Goal: Transaction & Acquisition: Purchase product/service

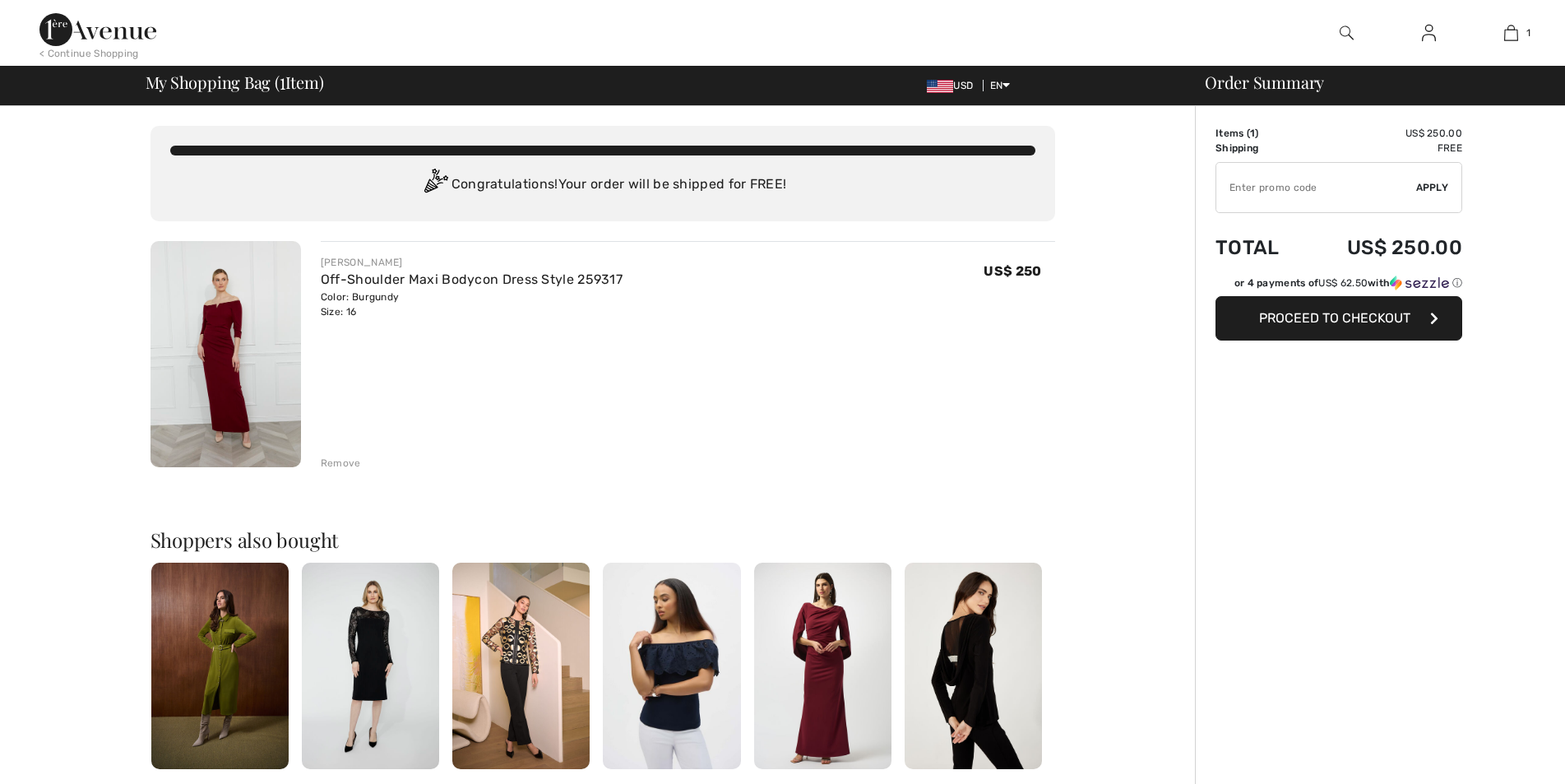
checkbox input "true"
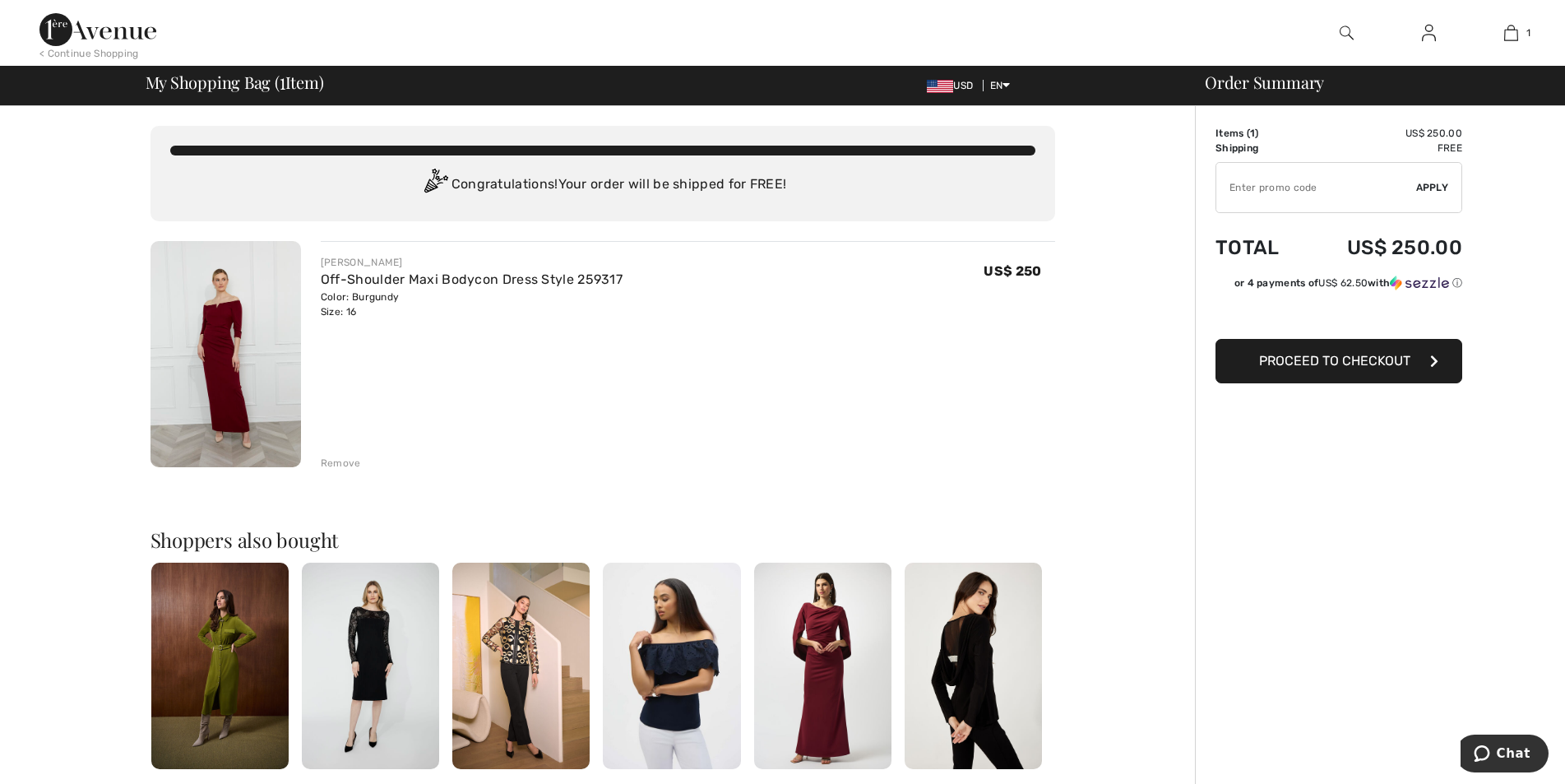
click at [1368, 366] on span "Proceed to Checkout" at bounding box center [1335, 361] width 151 height 16
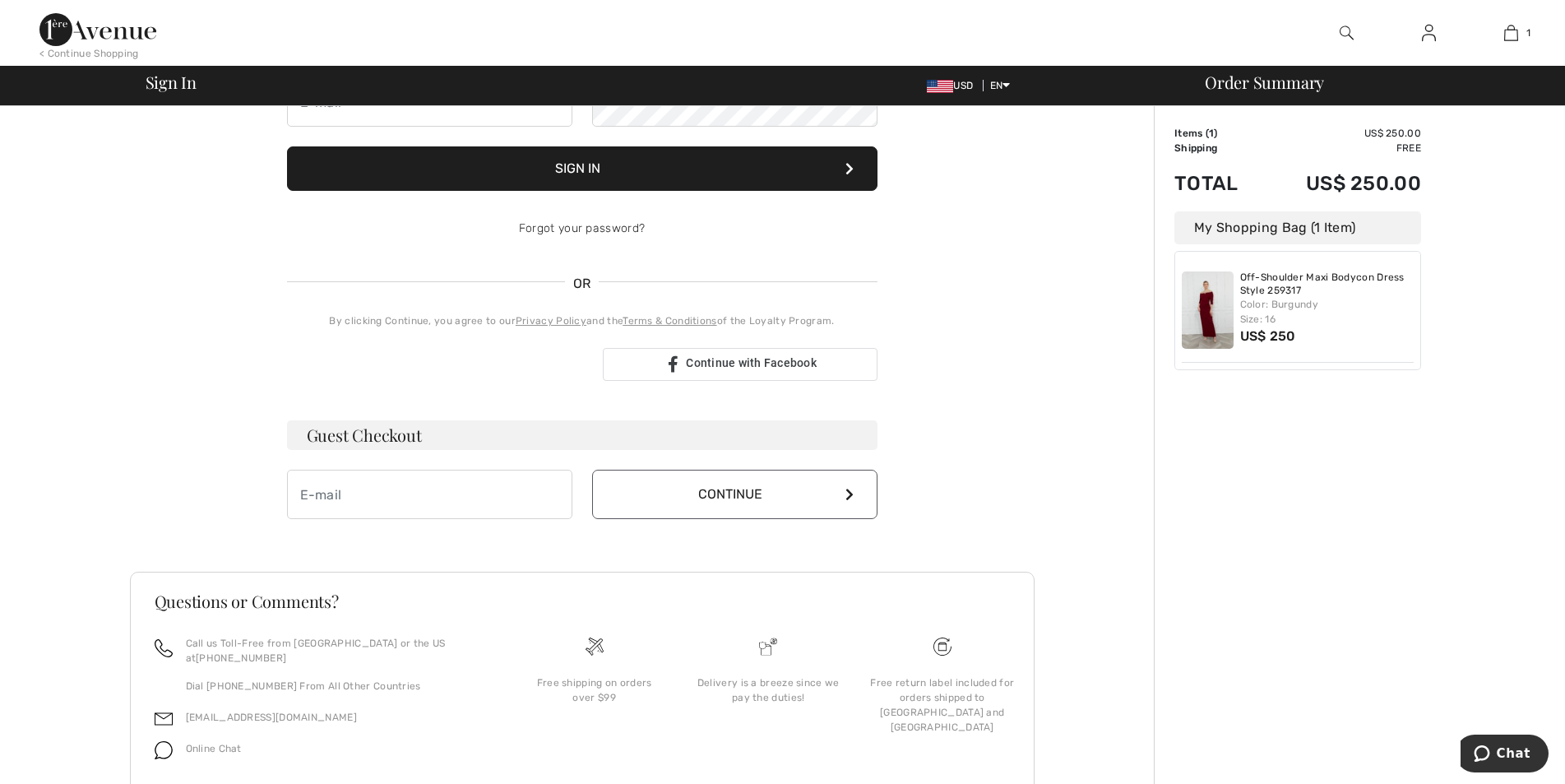
scroll to position [249, 0]
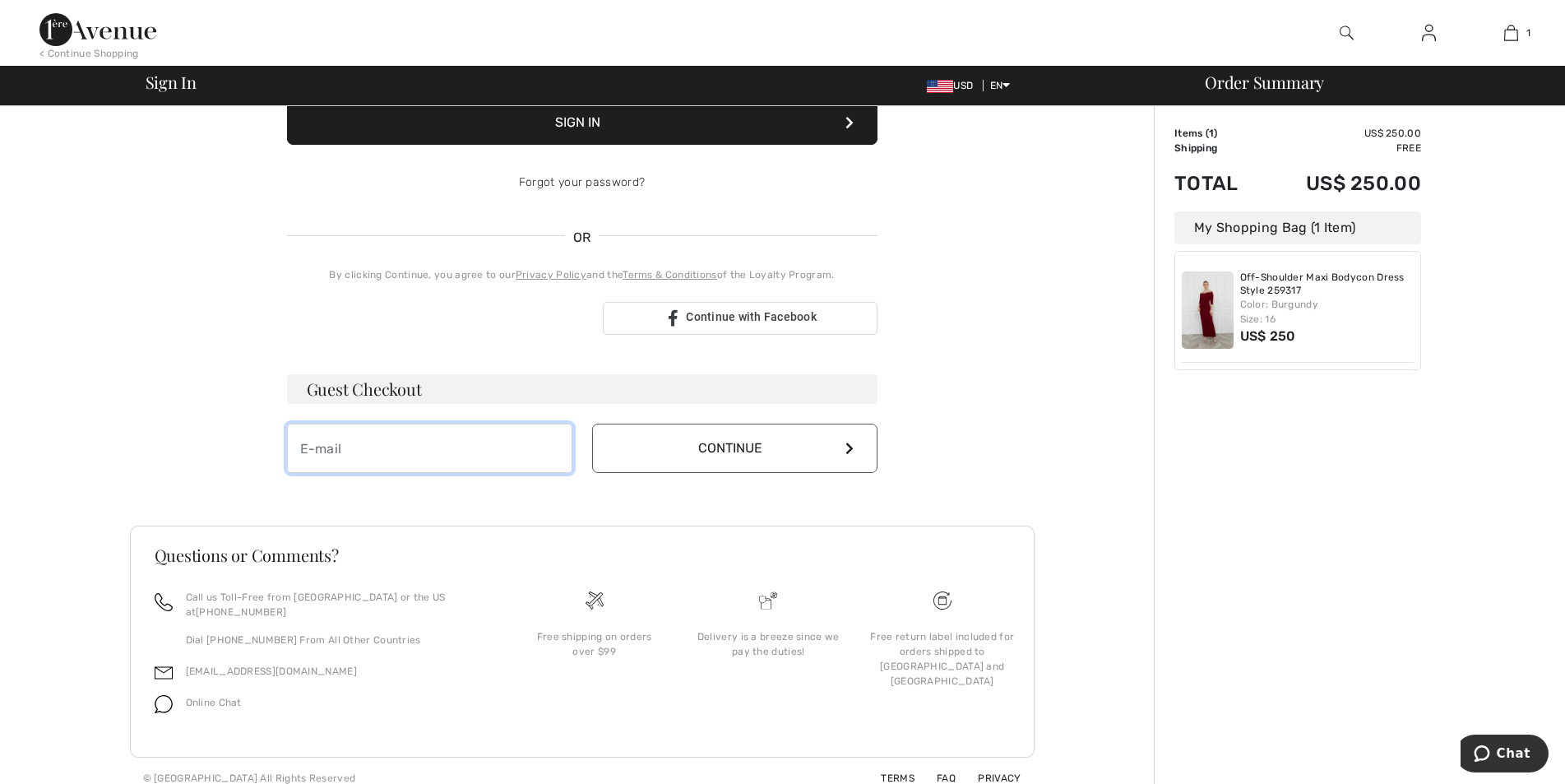
click at [391, 456] on input "email" at bounding box center [429, 448] width 285 height 49
type input "[EMAIL_ADDRESS][DOMAIN_NAME]"
click at [848, 442] on icon at bounding box center [849, 448] width 8 height 13
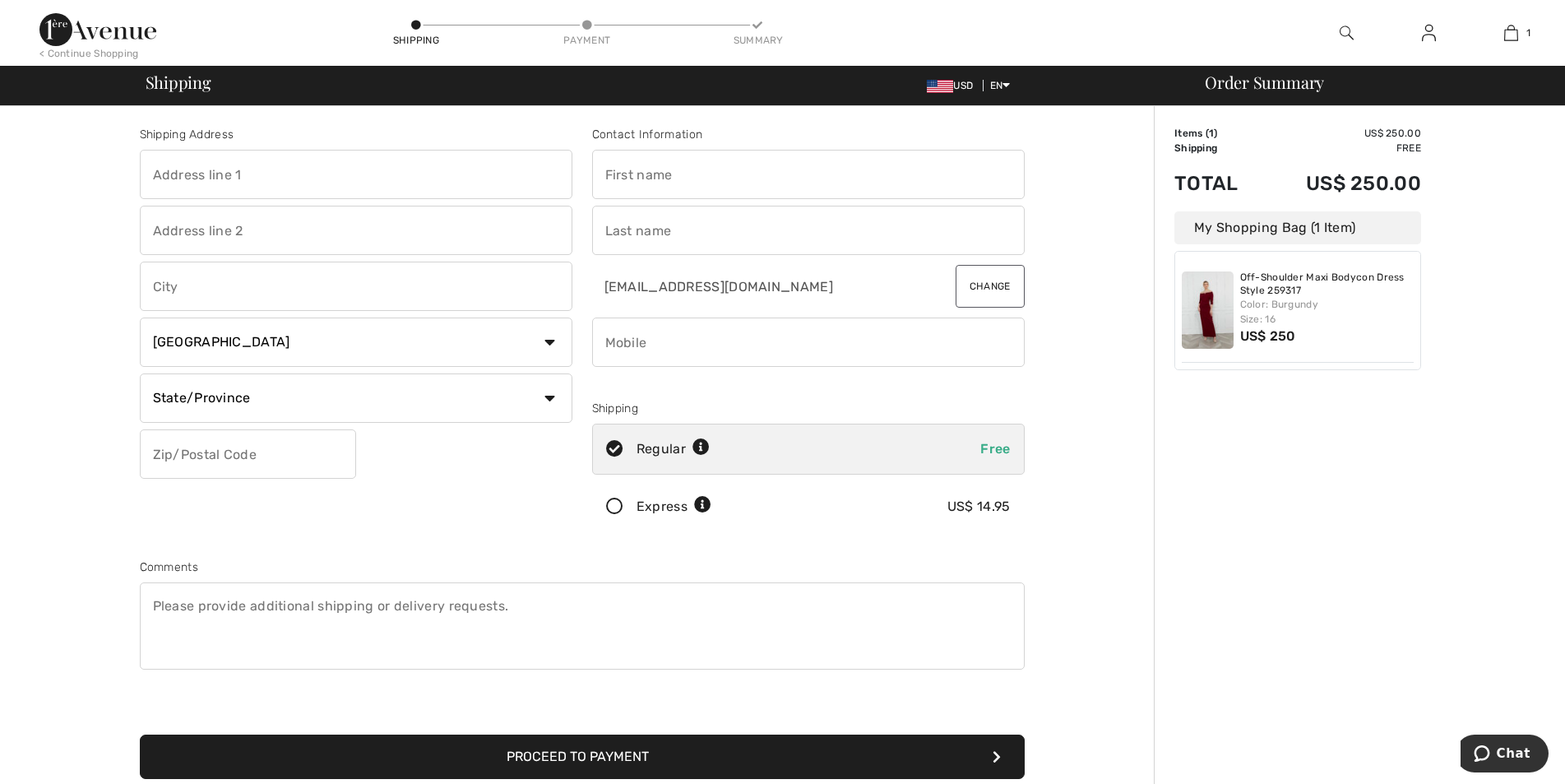
click at [252, 175] on input "text" at bounding box center [356, 174] width 433 height 49
type input "15806 5th Avenue East"
type input "Bradenton"
select select "US"
select select "FL"
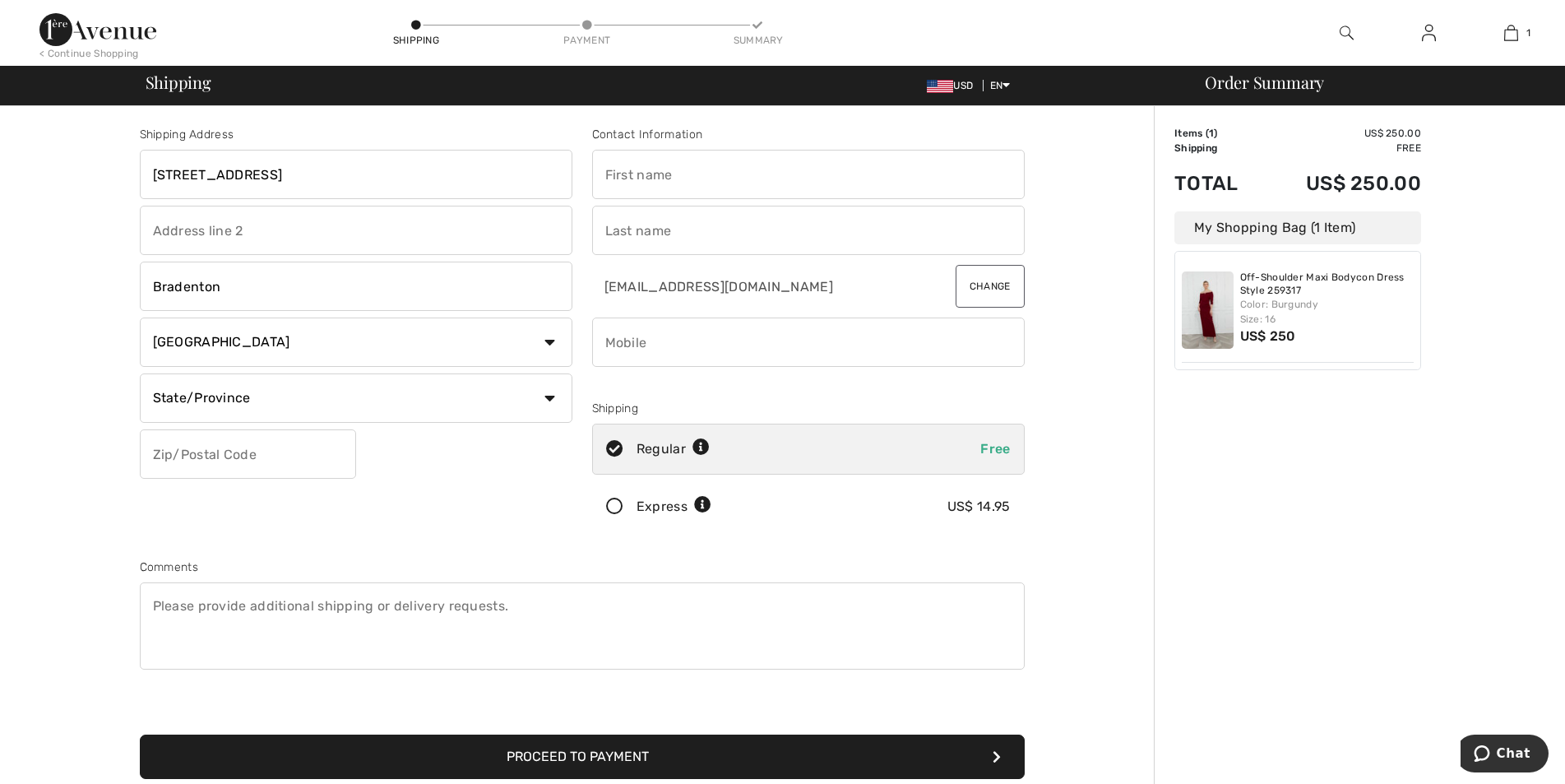
type input "34212"
type input "Kathleen"
type input "Fiozzo"
type input "5185885417"
click at [992, 751] on button "Proceed to Payment" at bounding box center [582, 756] width 885 height 44
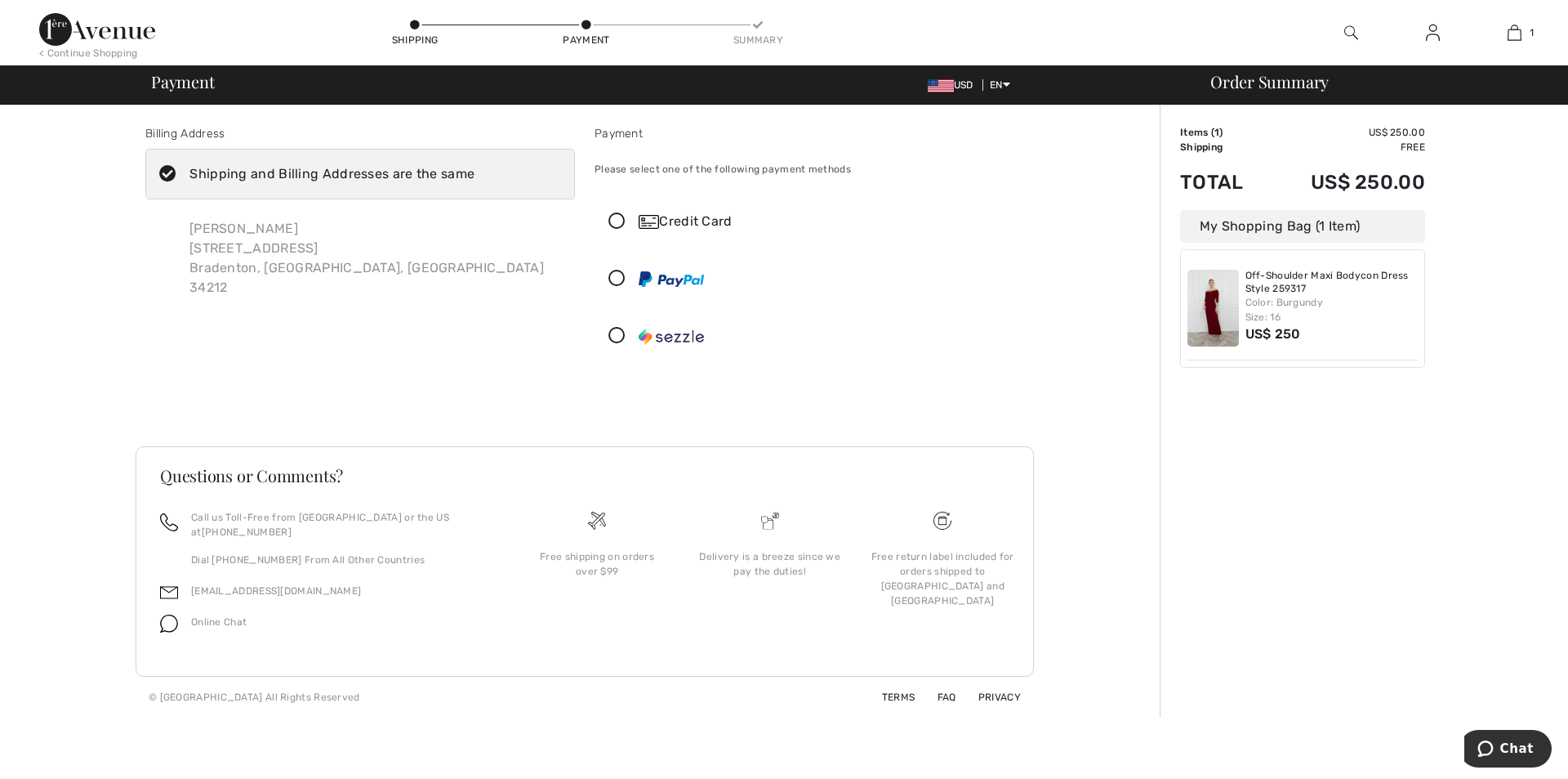
click at [730, 223] on div "Credit Card" at bounding box center [825, 221] width 374 height 20
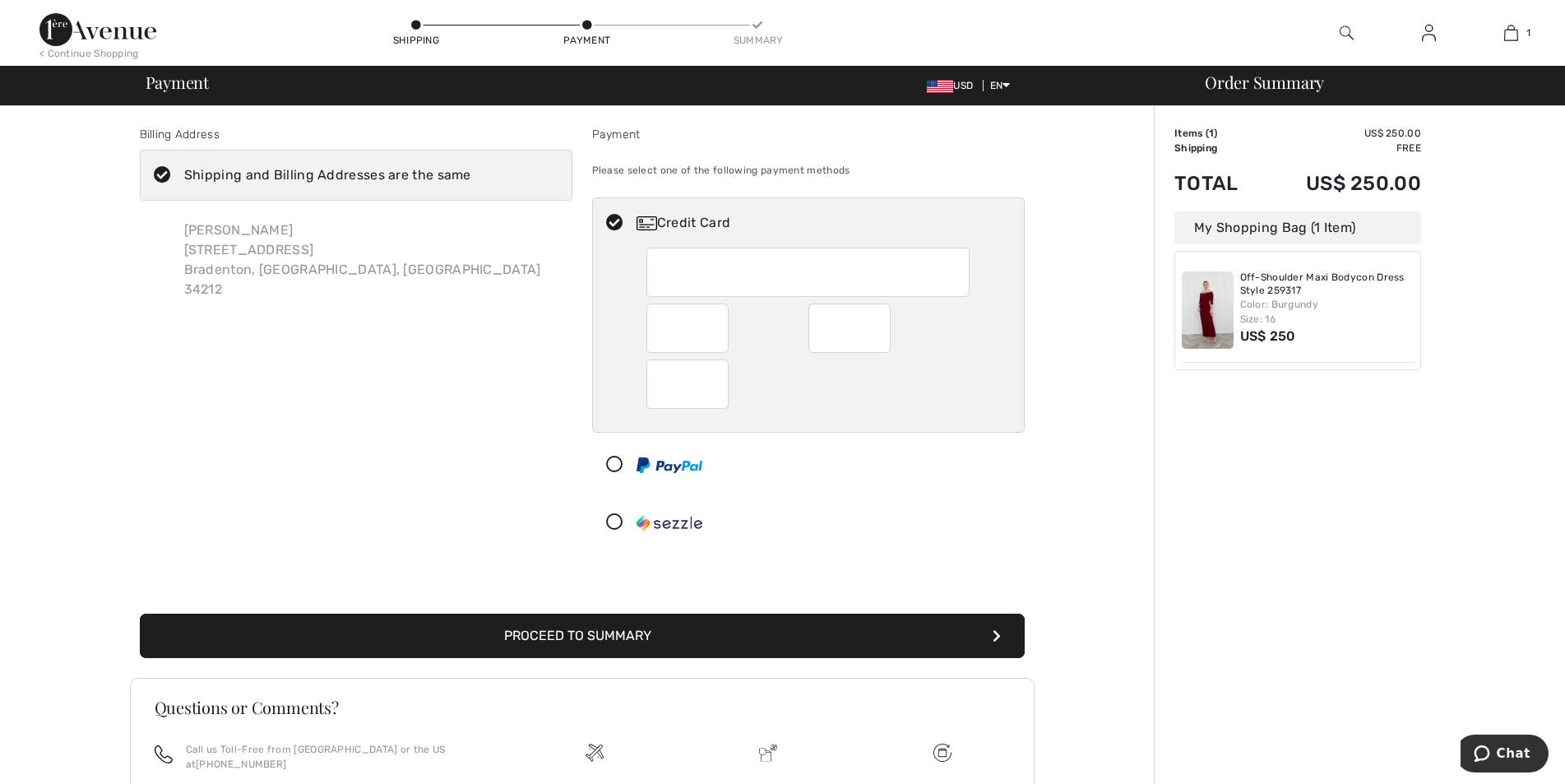
click at [664, 632] on button "Proceed to Summary" at bounding box center [582, 635] width 885 height 44
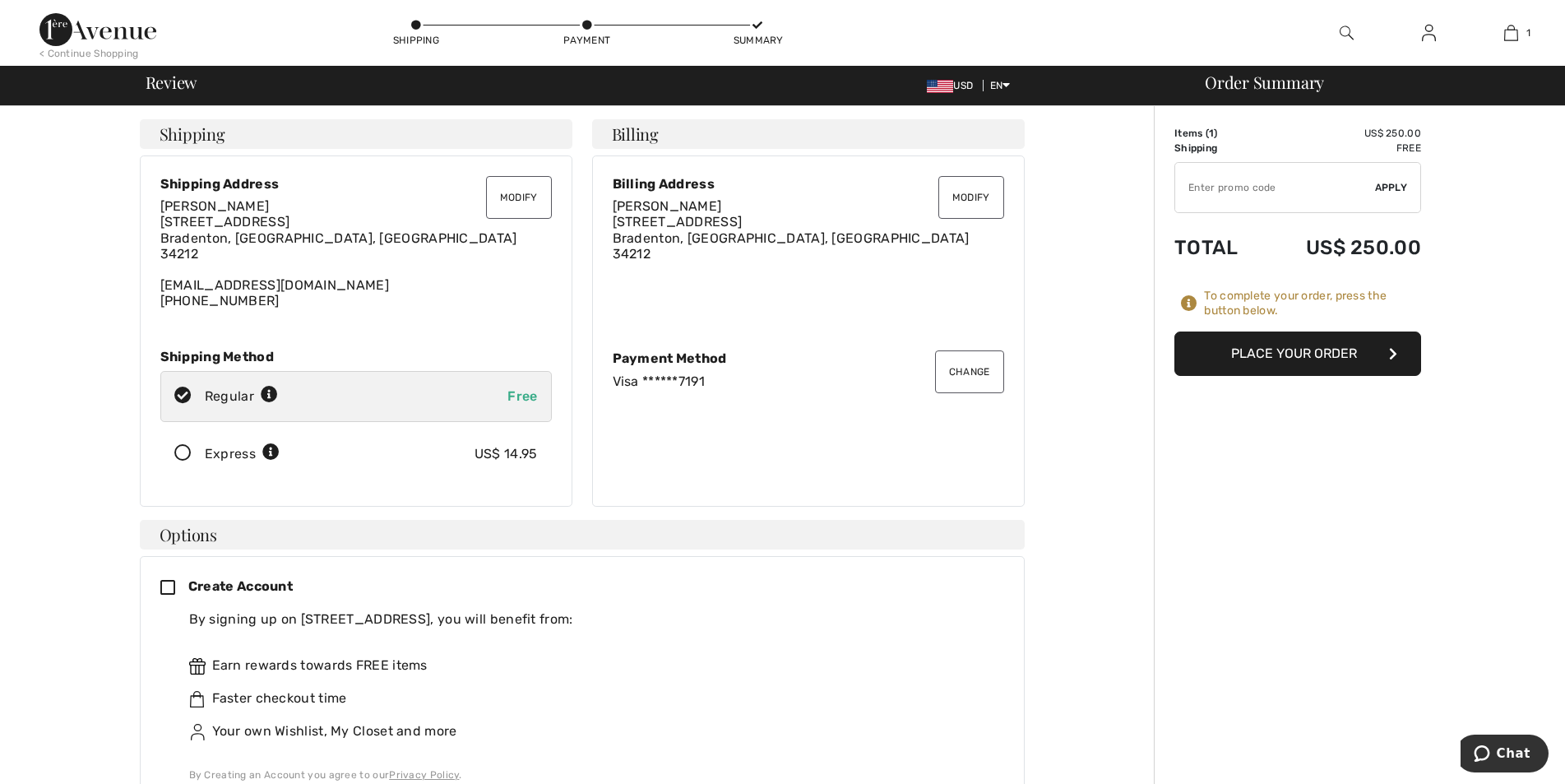
click at [1270, 356] on button "Place Your Order" at bounding box center [1298, 353] width 246 height 44
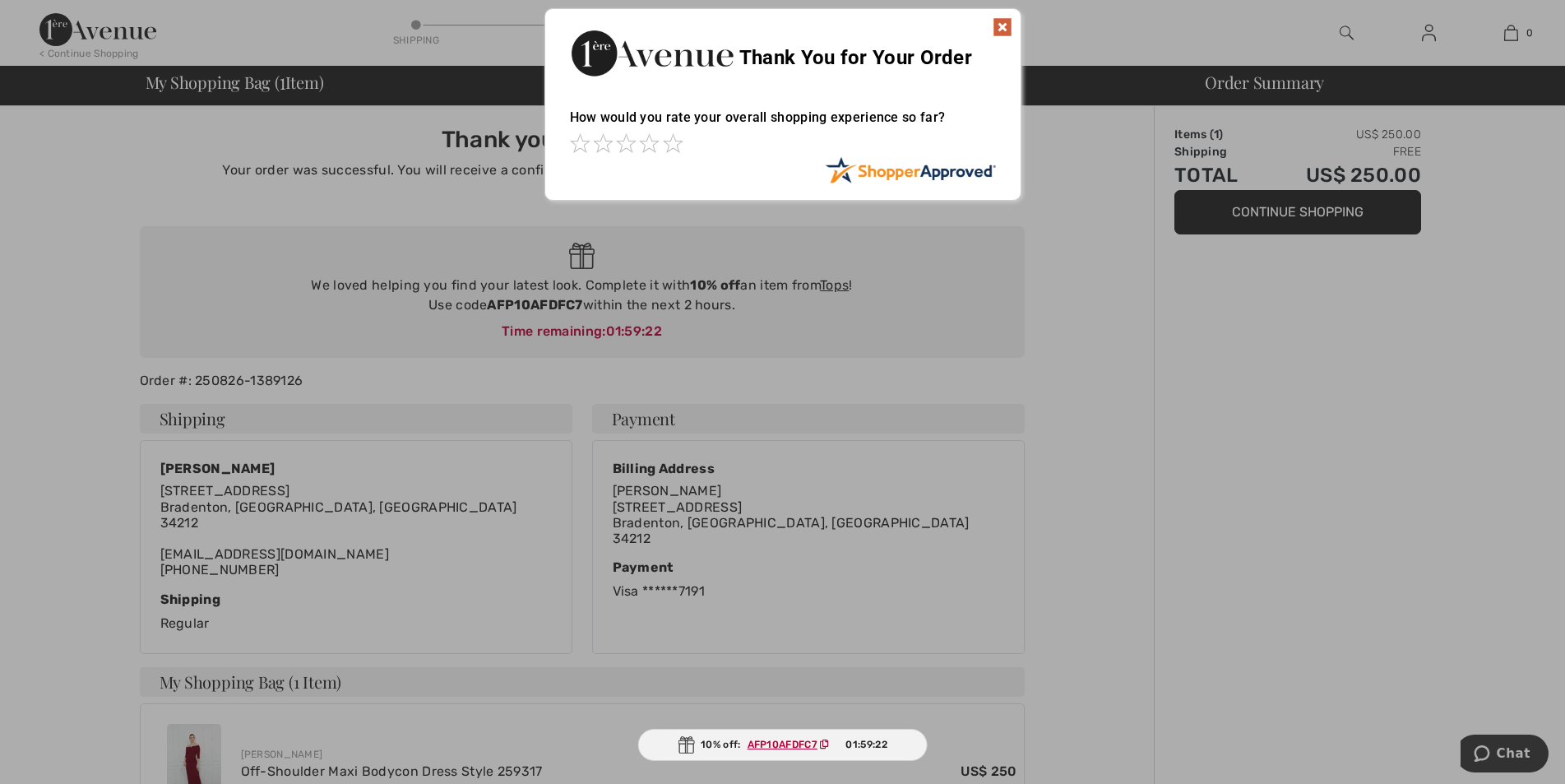
click at [1007, 25] on img at bounding box center [1002, 27] width 20 height 20
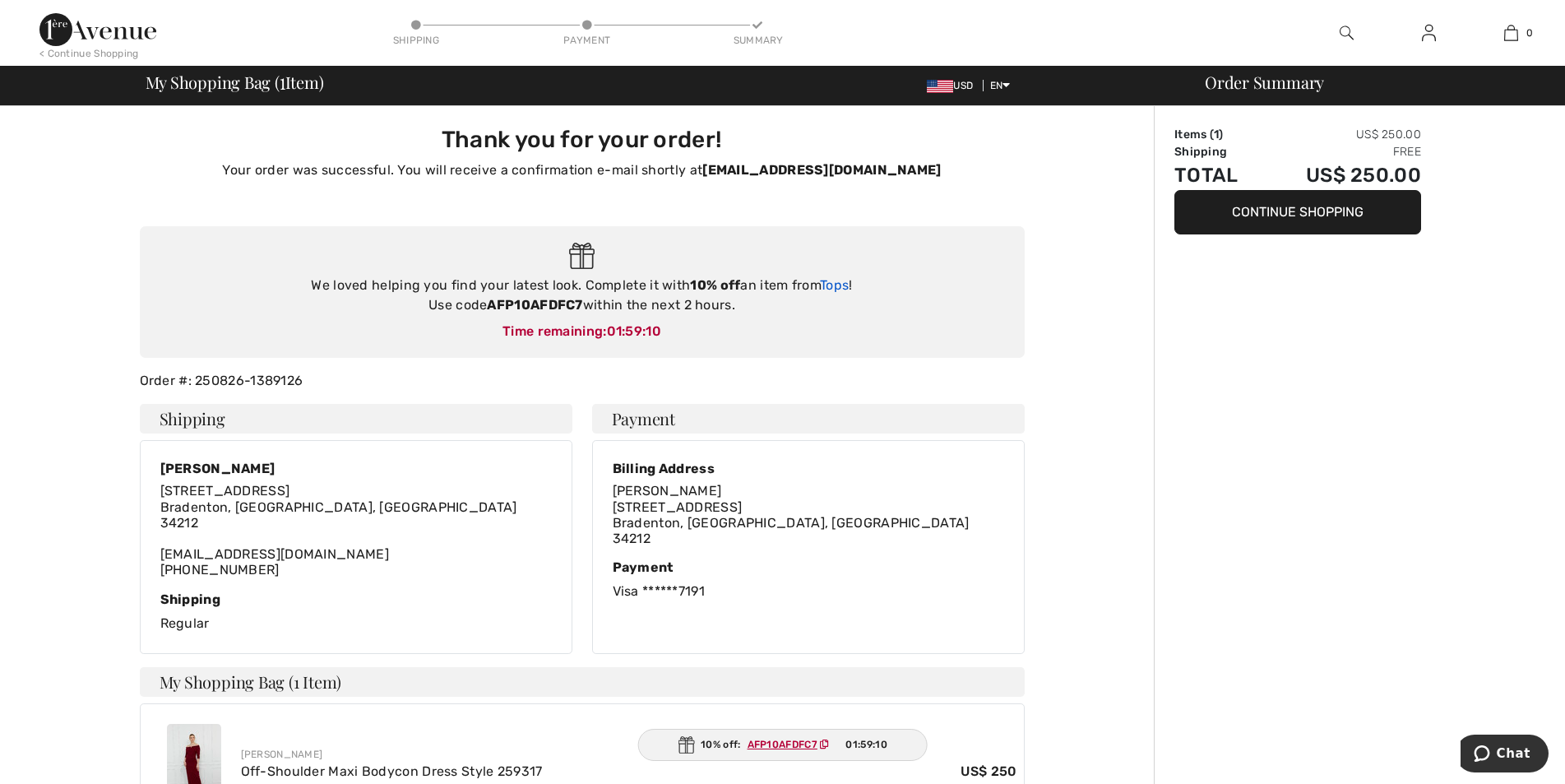
click at [835, 288] on link "Tops" at bounding box center [834, 285] width 29 height 16
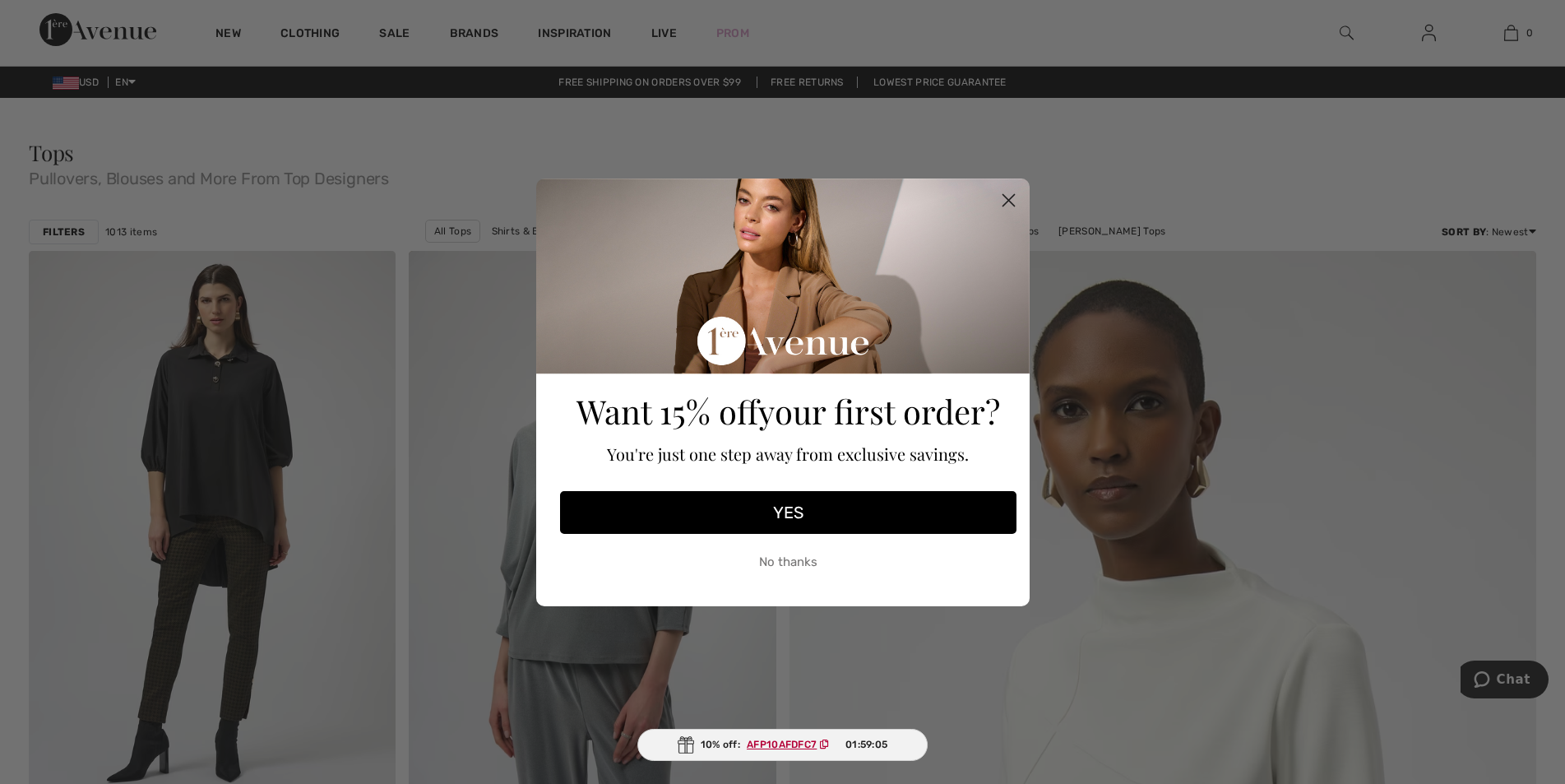
click at [1005, 201] on circle "Close dialog" at bounding box center [1007, 199] width 27 height 27
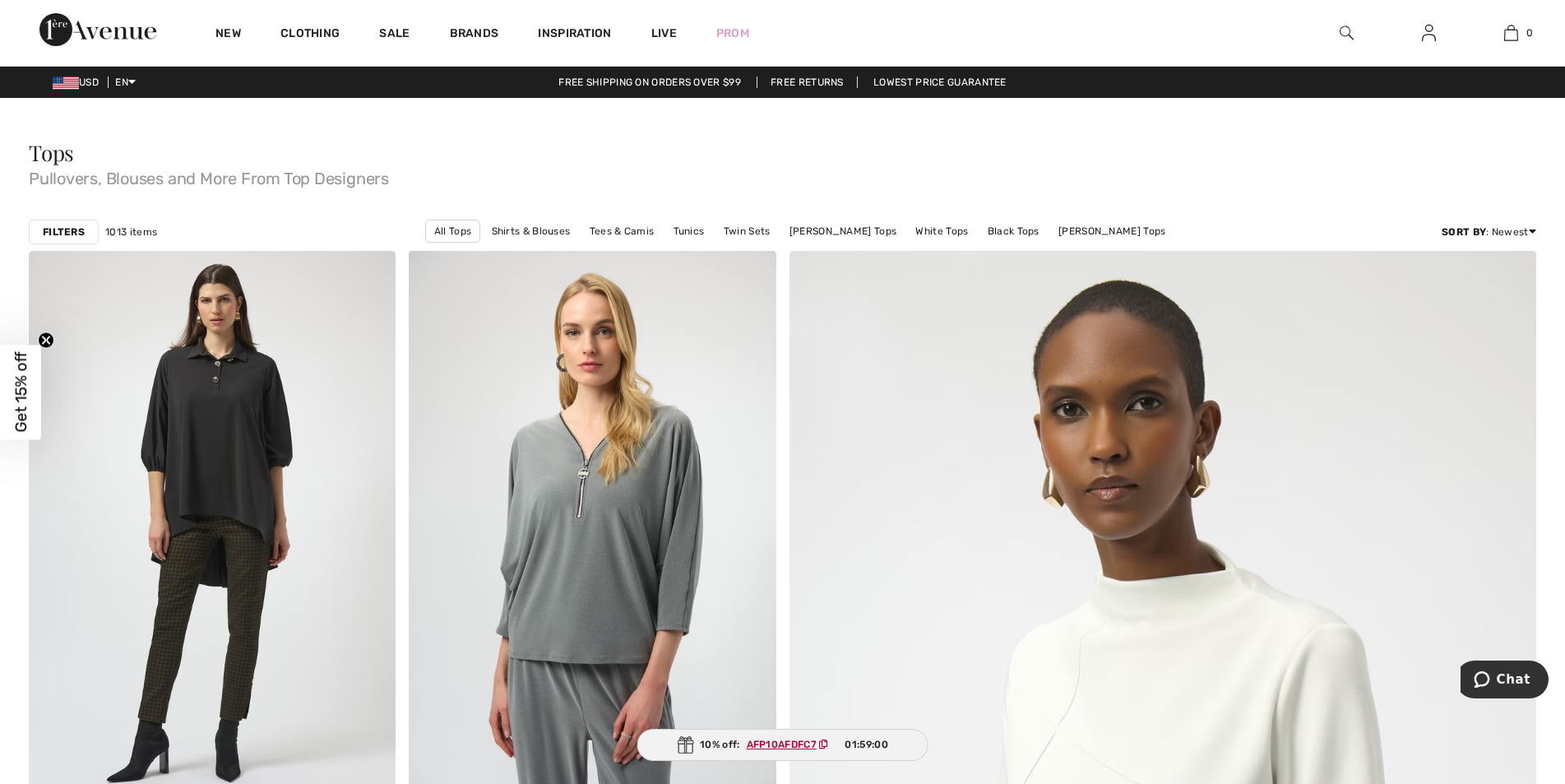
click at [781, 744] on ins "AFP10AFDFC7" at bounding box center [782, 743] width 70 height 11
drag, startPoint x: 781, startPoint y: 743, endPoint x: 1341, endPoint y: 205, distance: 776.6
click at [1341, 205] on div "Tops Pullovers, Blouses and More From Top Designers" at bounding box center [782, 167] width 1508 height 90
